Goal: Transaction & Acquisition: Download file/media

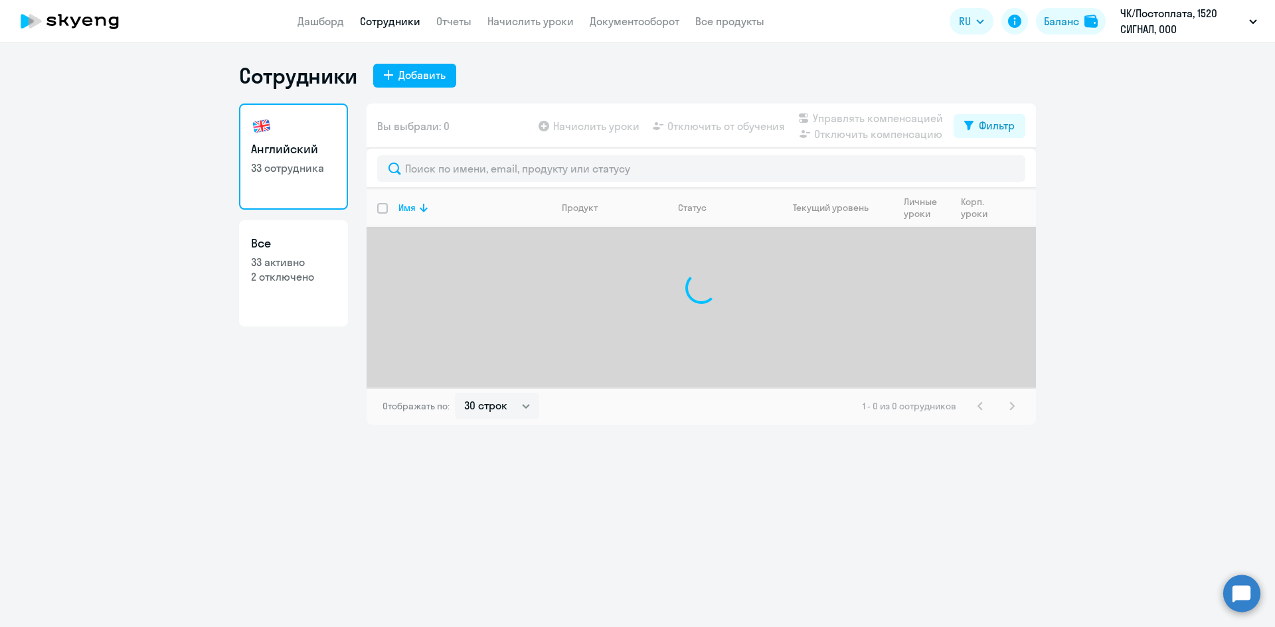
select select "30"
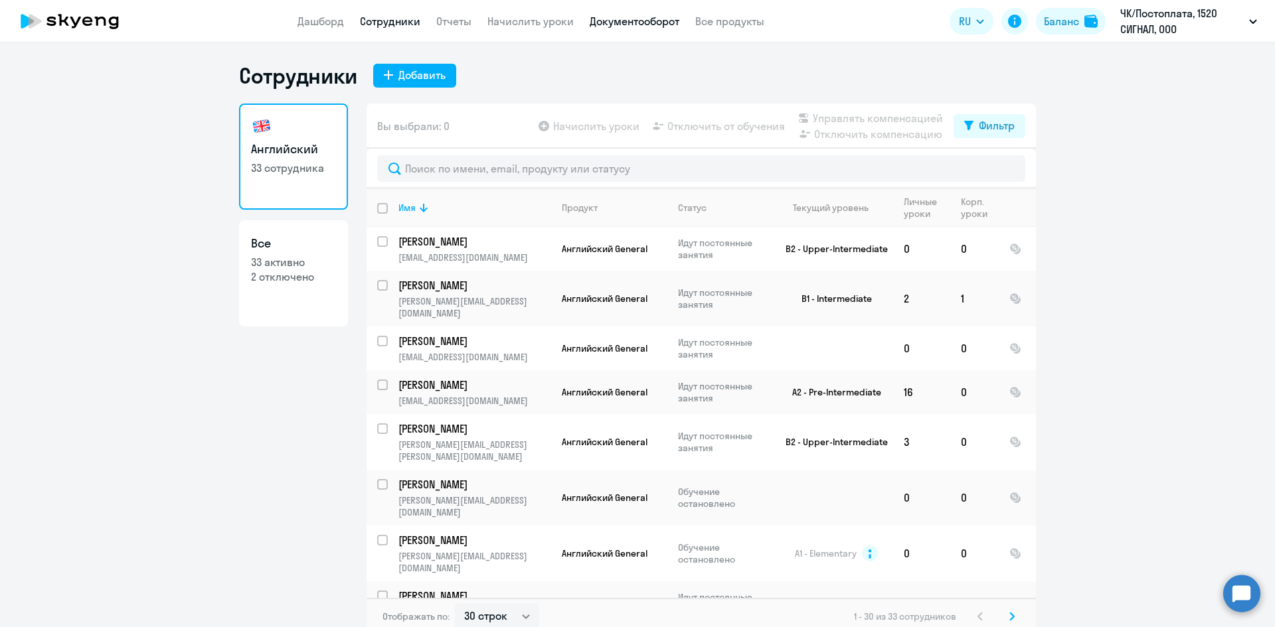
click at [651, 18] on link "Документооборот" at bounding box center [634, 21] width 90 height 13
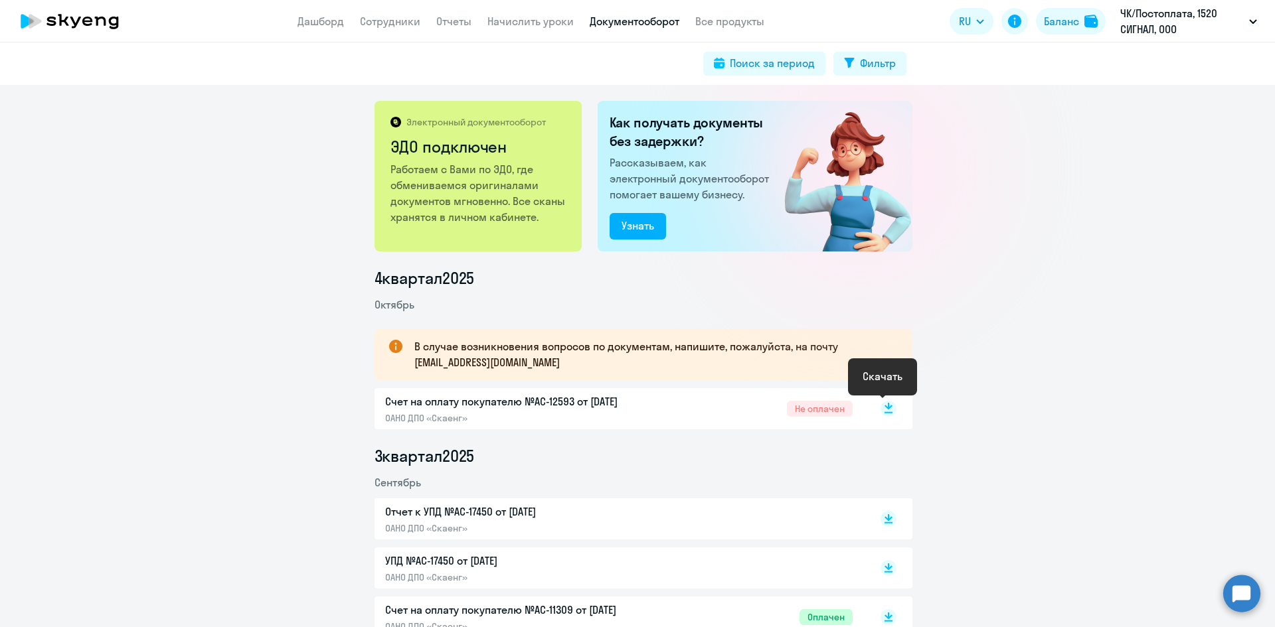
click at [885, 411] on rect at bounding box center [888, 409] width 16 height 16
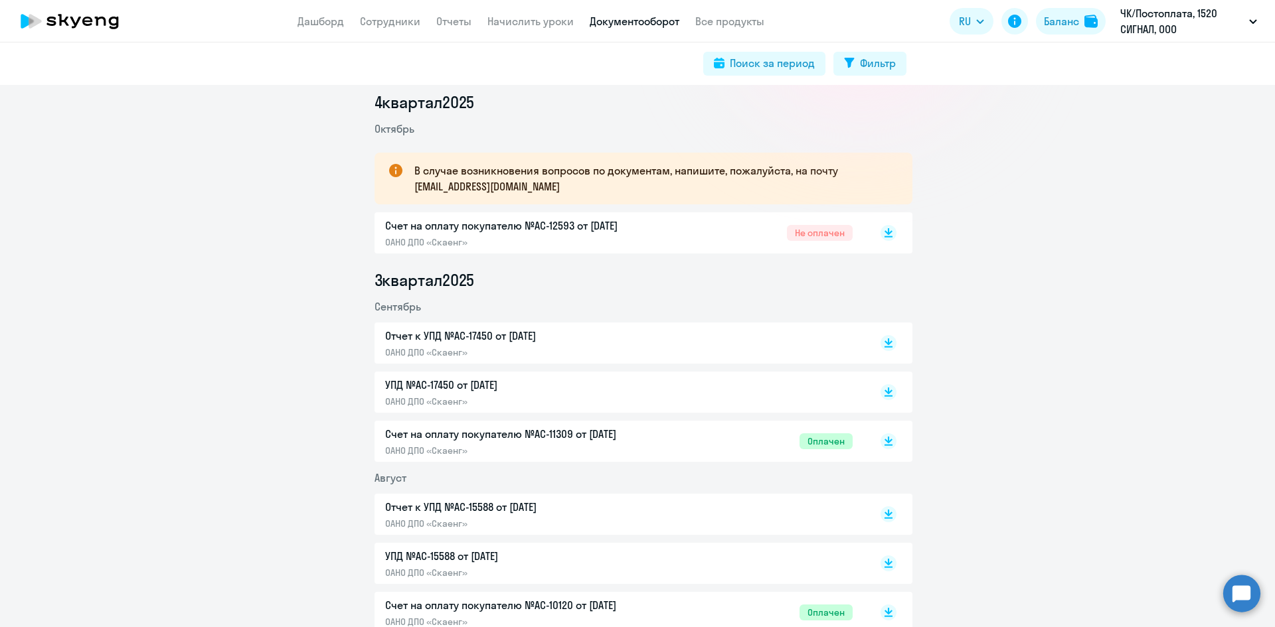
scroll to position [199, 0]
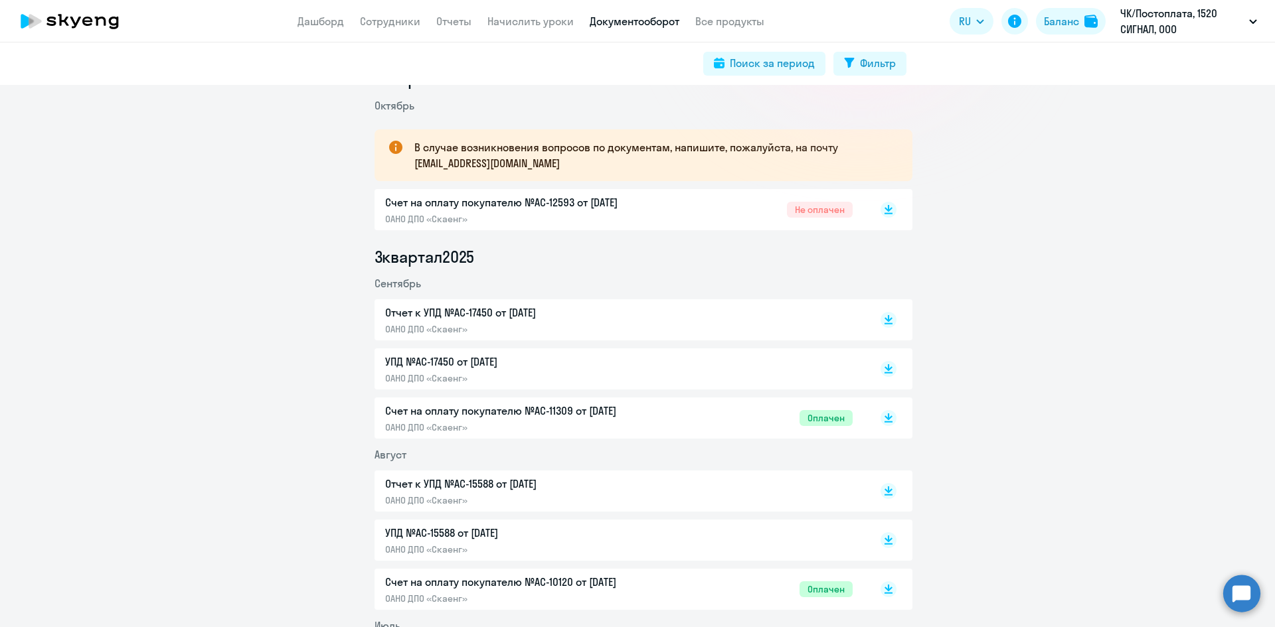
click at [495, 312] on p "Отчет к УПД №AC-17450 от [DATE]" at bounding box center [524, 313] width 279 height 16
click at [880, 321] on rect at bounding box center [888, 320] width 16 height 16
click at [880, 371] on rect at bounding box center [888, 369] width 16 height 16
